Goal: Information Seeking & Learning: Learn about a topic

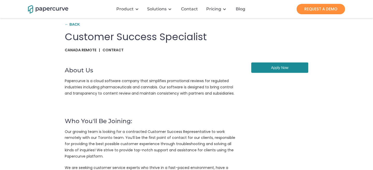
scroll to position [6, 0]
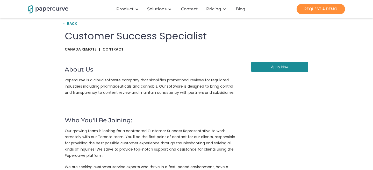
click at [73, 23] on div "← Back" at bounding box center [71, 24] width 18 height 8
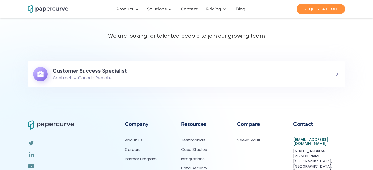
scroll to position [31, 0]
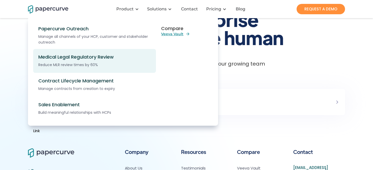
click at [106, 55] on div "Medical Legal Regulatory Review" at bounding box center [97, 57] width 118 height 6
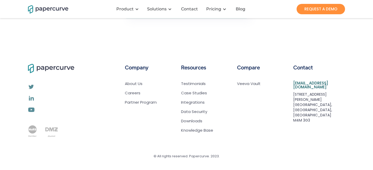
scroll to position [1219, 0]
click at [197, 93] on link "Case Studies" at bounding box center [194, 92] width 26 height 5
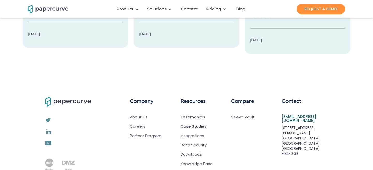
scroll to position [158, 0]
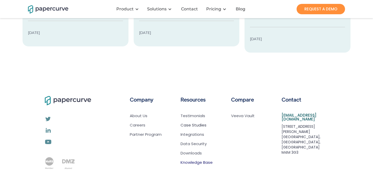
click at [192, 160] on link "Knowledge Base" at bounding box center [197, 162] width 32 height 5
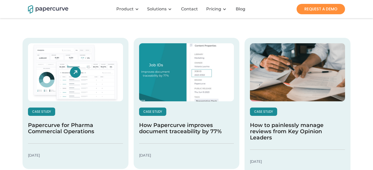
scroll to position [0, 0]
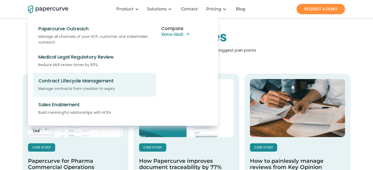
click at [99, 76] on link "Contract Lifecycle Management Manage contracts from creation to expiry" at bounding box center [94, 85] width 123 height 24
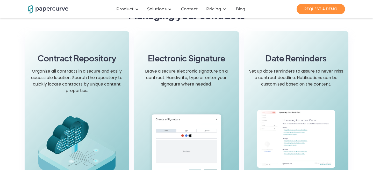
scroll to position [353, 0]
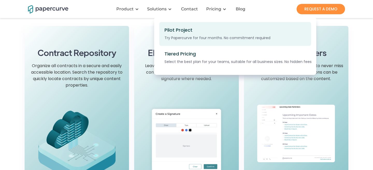
click at [214, 30] on div "Pilot Project Try Papercurve for four months. No commitment required" at bounding box center [214, 33] width 99 height 13
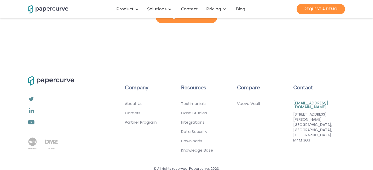
scroll to position [571, 0]
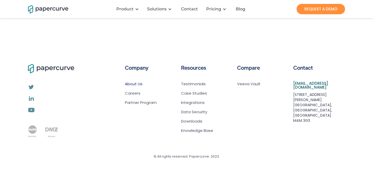
click at [138, 82] on link "About Us" at bounding box center [141, 83] width 32 height 5
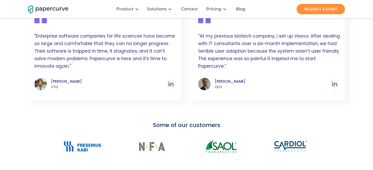
scroll to position [343, 0]
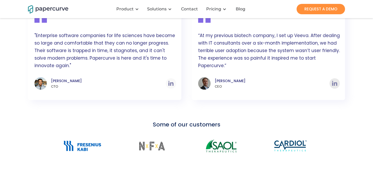
click at [334, 83] on img at bounding box center [334, 83] width 5 height 5
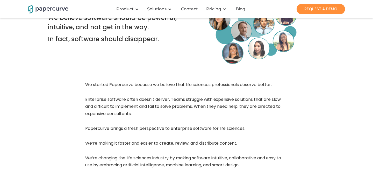
scroll to position [39, 0]
